Goal: Task Accomplishment & Management: Manage account settings

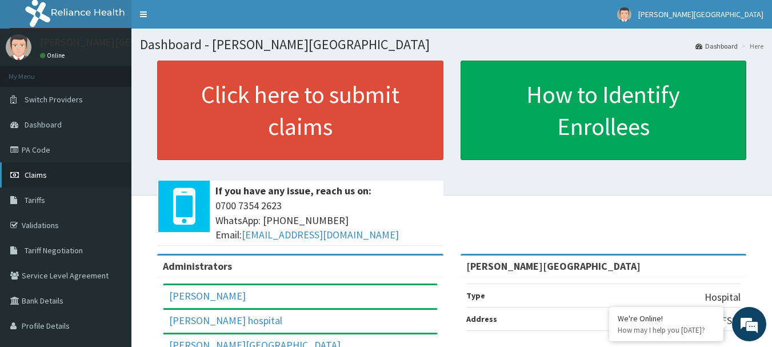
click at [43, 174] on span "Claims" at bounding box center [36, 175] width 22 height 10
